Goal: Transaction & Acquisition: Download file/media

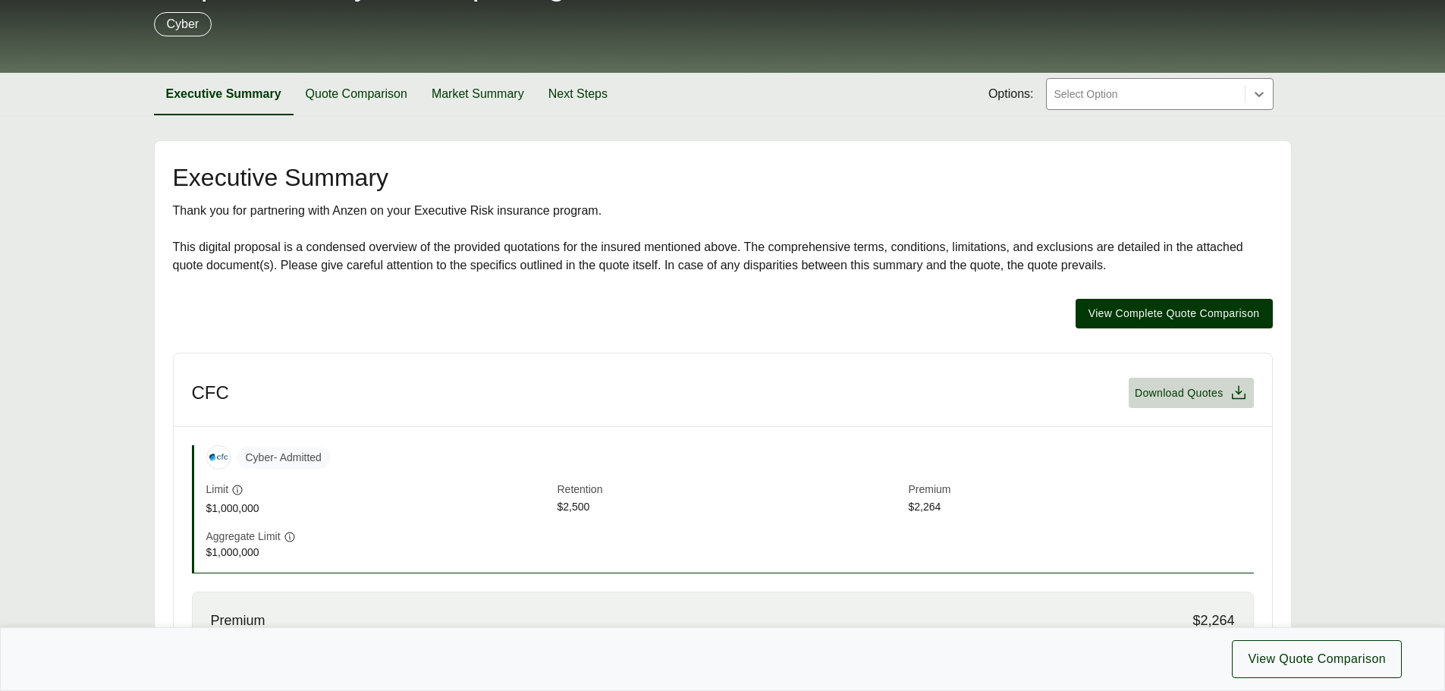
scroll to position [76, 0]
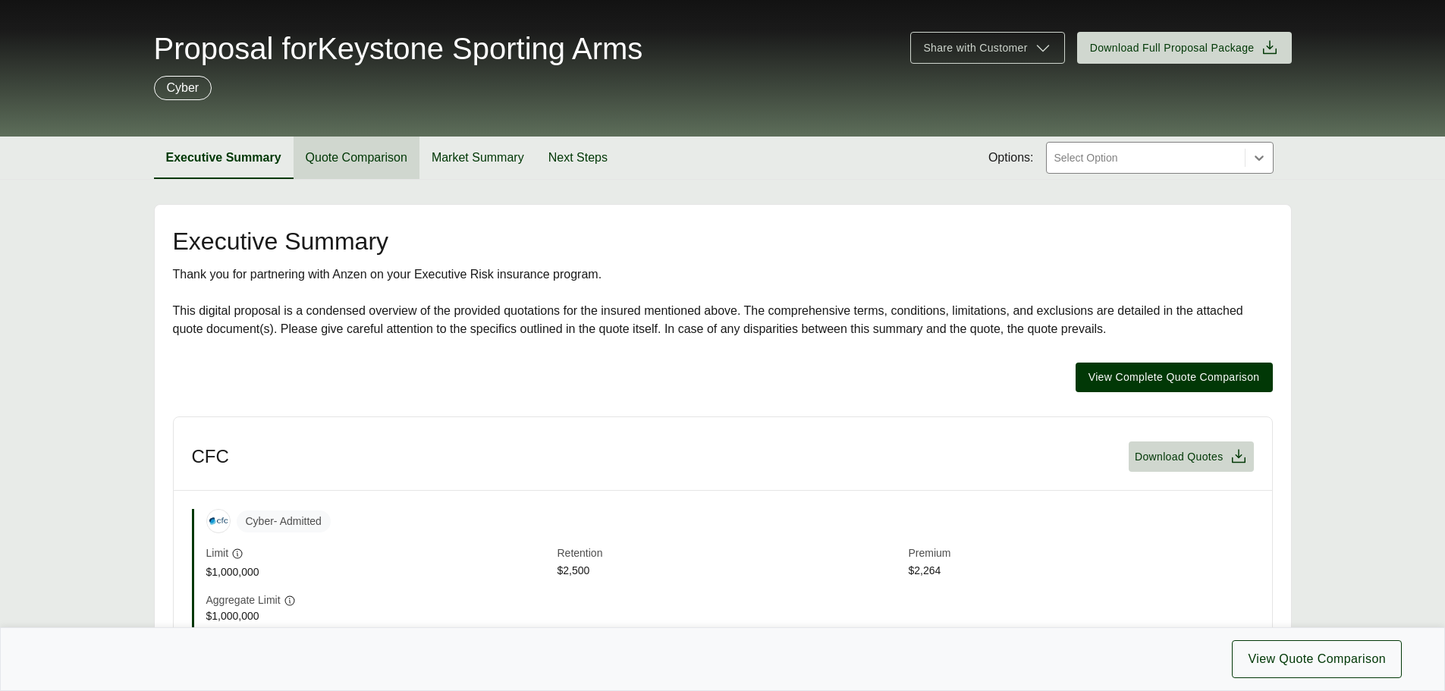
click at [382, 156] on button "Quote Comparison" at bounding box center [357, 158] width 126 height 42
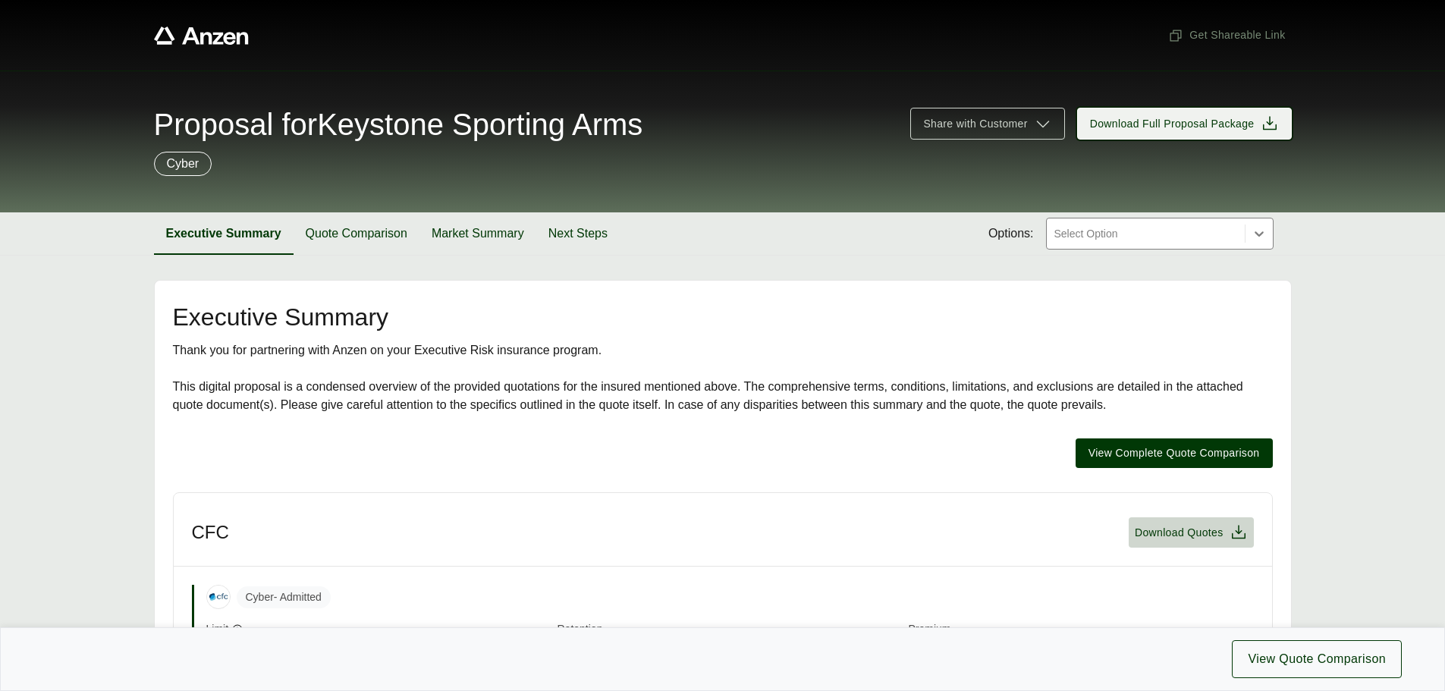
click at [1133, 125] on span "Download Full Proposal Package" at bounding box center [1172, 124] width 165 height 16
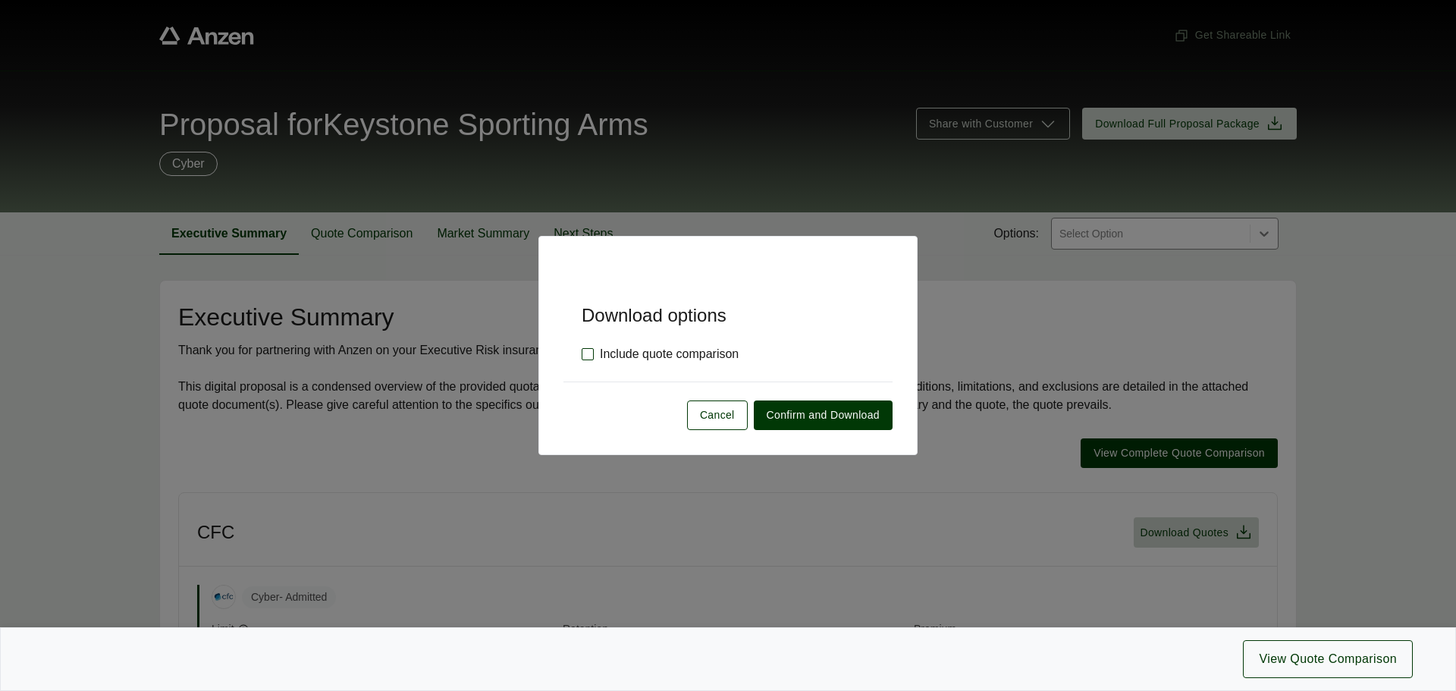
click at [658, 358] on label "Include quote comparison" at bounding box center [660, 354] width 157 height 18
click at [809, 419] on span "Confirm and Download" at bounding box center [823, 415] width 113 height 16
